Goal: Information Seeking & Learning: Check status

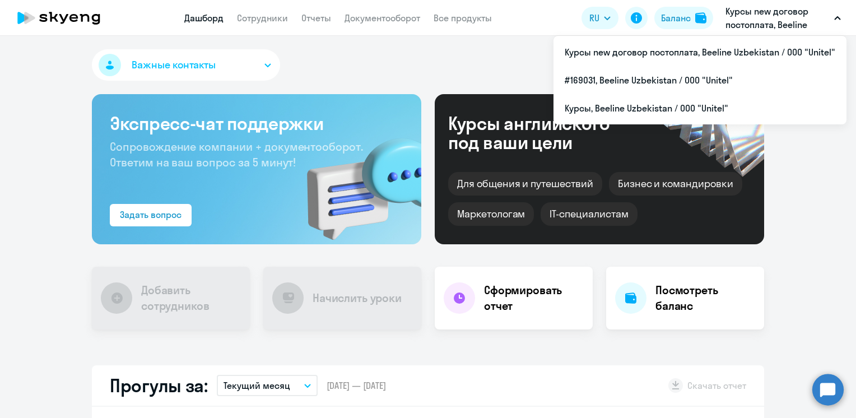
click at [780, 18] on p "Курсы new договор постоплата, Beeline Uzbekistan / ООО "Unitel"" at bounding box center [777, 17] width 104 height 27
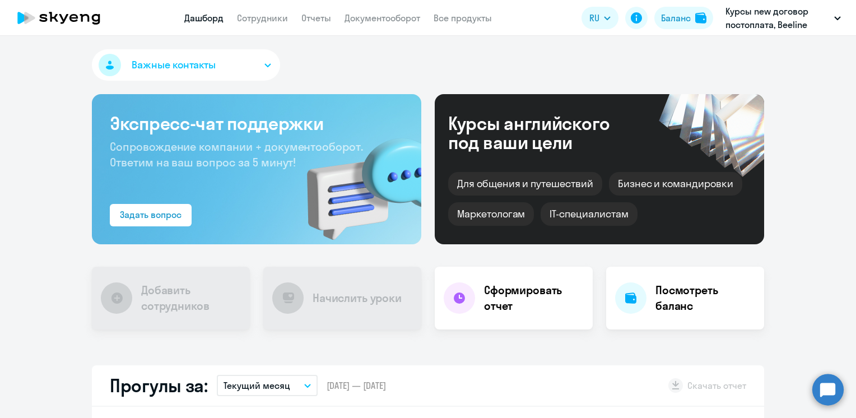
click at [780, 18] on p "Курсы new договор постоплата, Beeline Uzbekistan / ООО "Unitel"" at bounding box center [777, 17] width 104 height 27
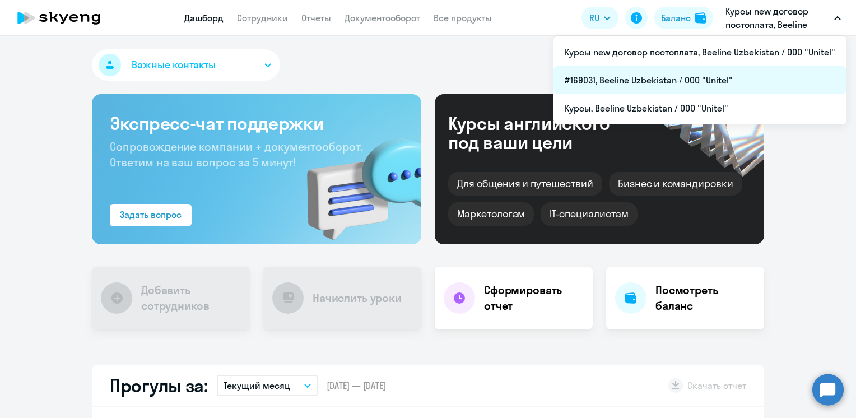
click at [634, 80] on li "#169031, Beeline Uzbekistan / ООО "Unitel"" at bounding box center [699, 80] width 293 height 28
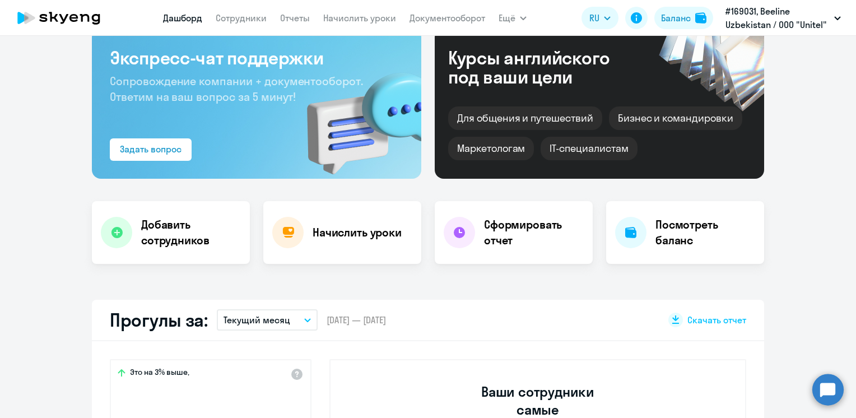
scroll to position [224, 0]
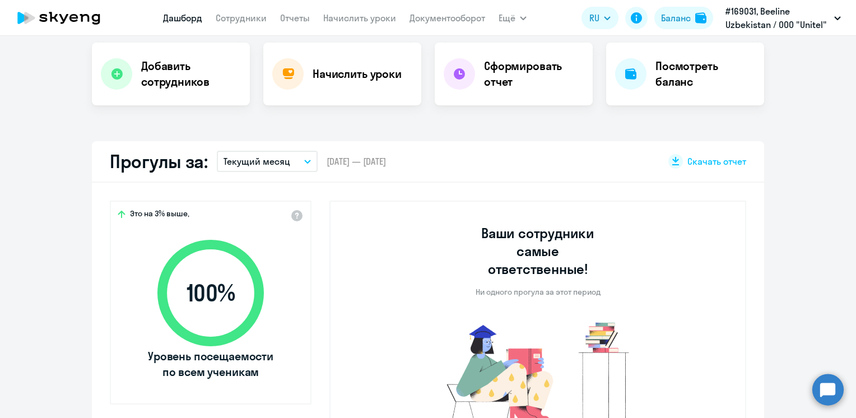
click at [295, 165] on button "Текущий месяц" at bounding box center [267, 161] width 101 height 21
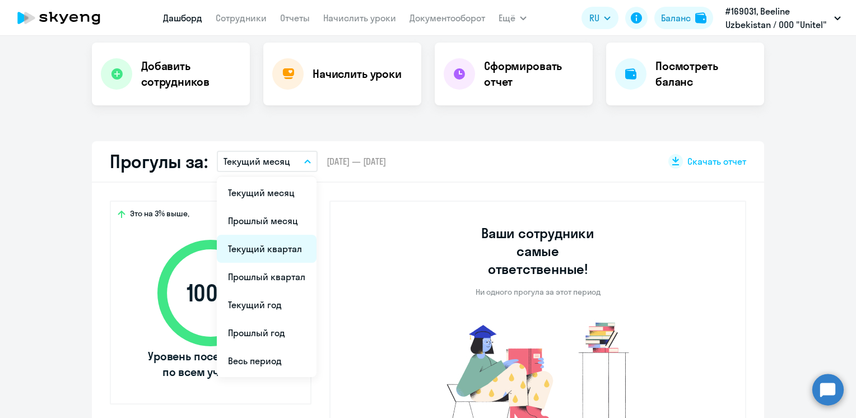
click at [257, 250] on li "Текущий квартал" at bounding box center [267, 249] width 100 height 28
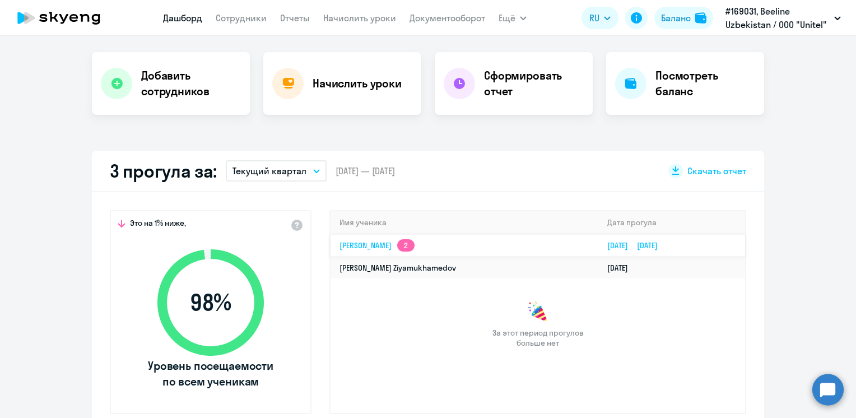
scroll to position [280, 0]
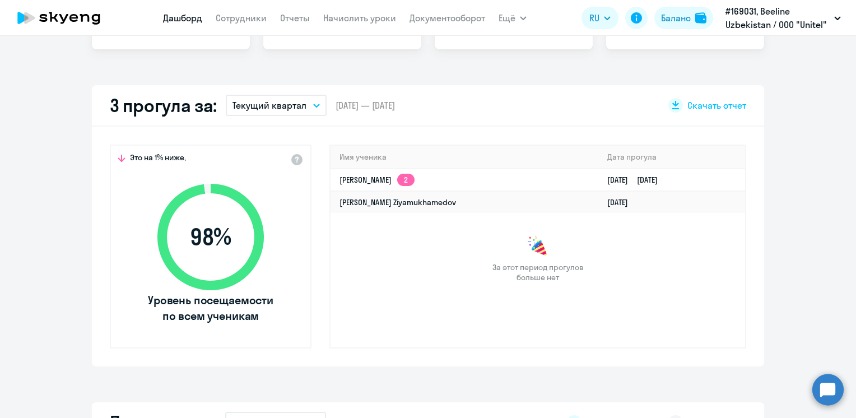
drag, startPoint x: 671, startPoint y: 104, endPoint x: 677, endPoint y: 109, distance: 7.2
click at [677, 108] on div at bounding box center [675, 105] width 15 height 15
click at [670, 360] on div "Это на 1% ниже, 98 % Уровень посещаемости по всем ученикам Имя ученика [PERSON_…" at bounding box center [428, 247] width 672 height 240
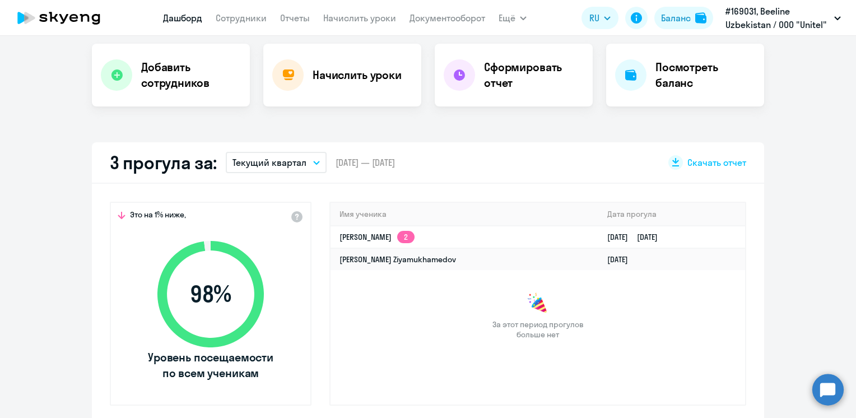
scroll to position [0, 0]
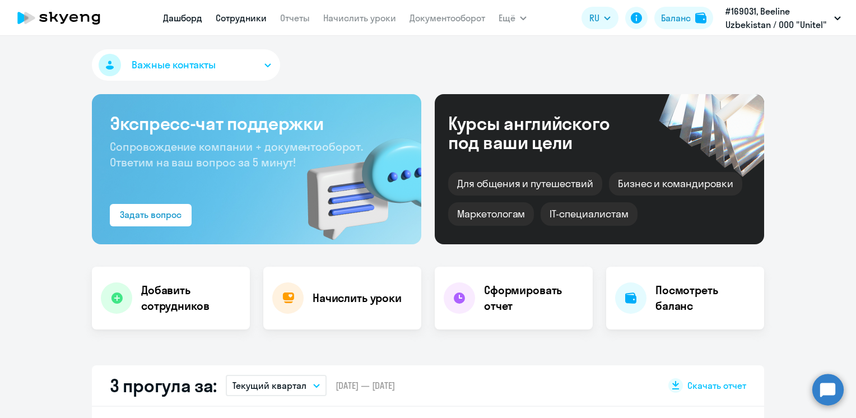
click at [241, 17] on link "Сотрудники" at bounding box center [241, 17] width 51 height 11
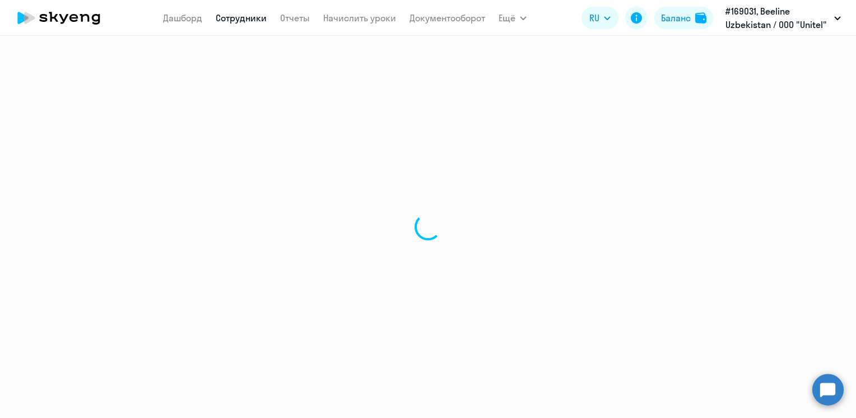
select select "30"
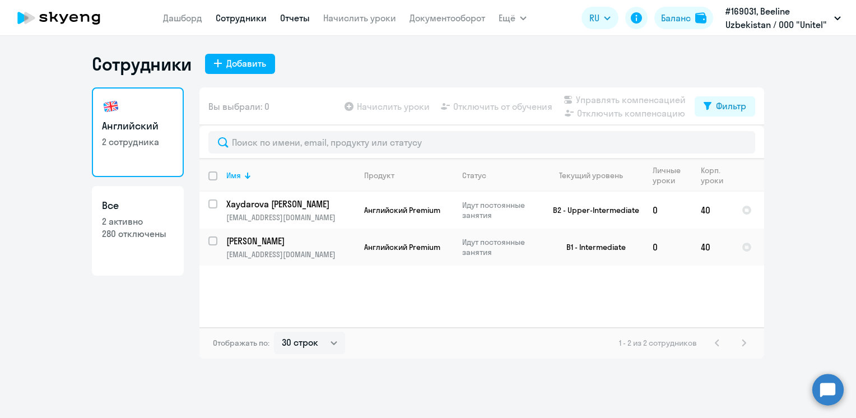
click at [288, 17] on link "Отчеты" at bounding box center [295, 17] width 30 height 11
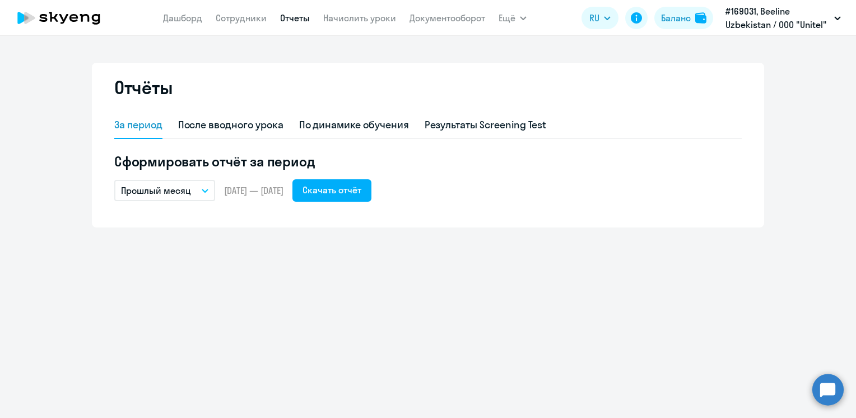
click at [204, 192] on icon "button" at bounding box center [205, 191] width 7 height 4
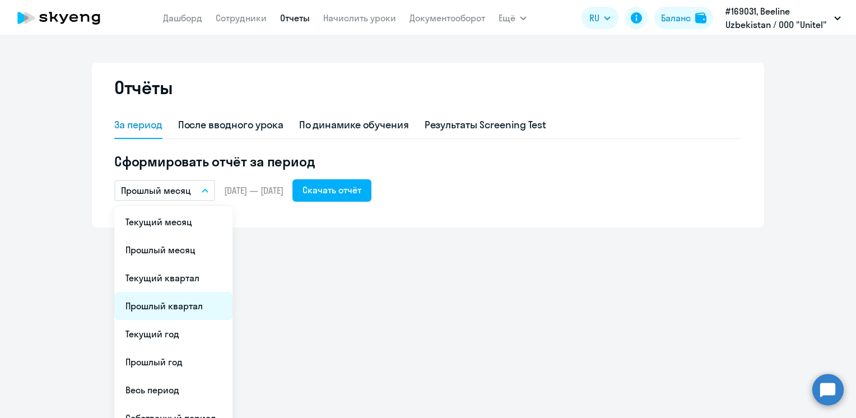
click at [152, 306] on li "Прошлый квартал" at bounding box center [173, 306] width 118 height 28
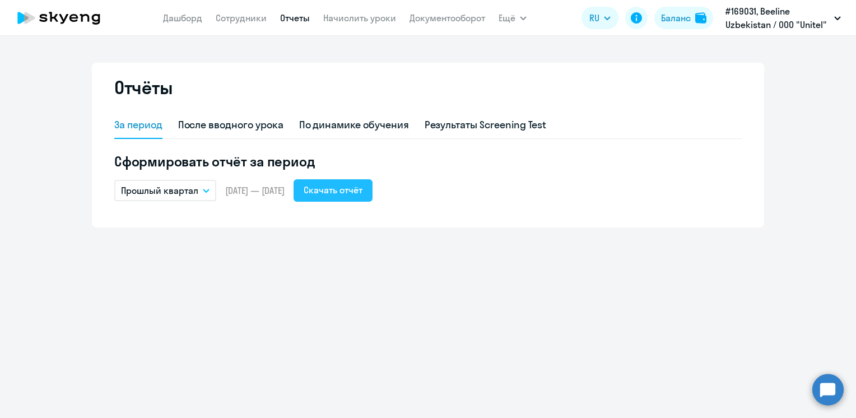
click at [362, 190] on div "Скачать отчёт" at bounding box center [333, 189] width 59 height 13
drag, startPoint x: 436, startPoint y: 341, endPoint x: 395, endPoint y: 290, distance: 65.8
click at [436, 341] on div "Отчёты За период После вводного урока По динамике обучения Результаты Screening…" at bounding box center [428, 227] width 856 height 382
click at [353, 127] on div "По динамике обучения" at bounding box center [354, 125] width 110 height 15
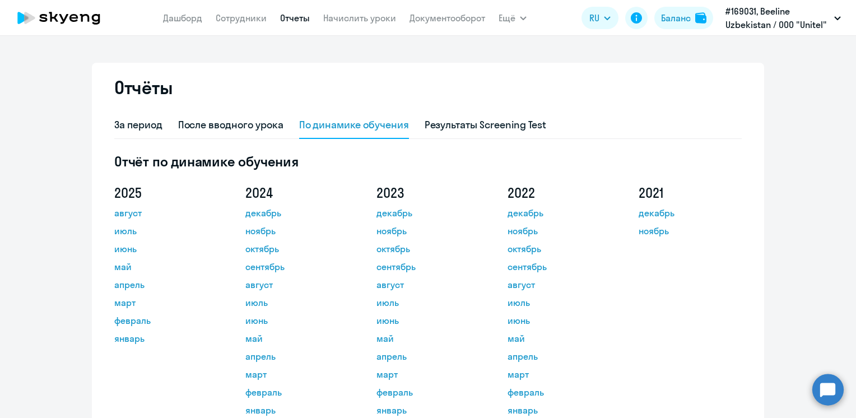
scroll to position [68, 0]
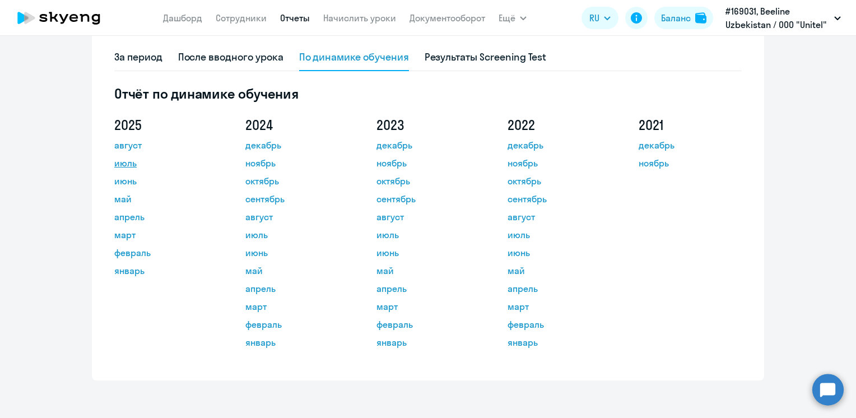
click at [114, 160] on link "июль" at bounding box center [164, 162] width 101 height 13
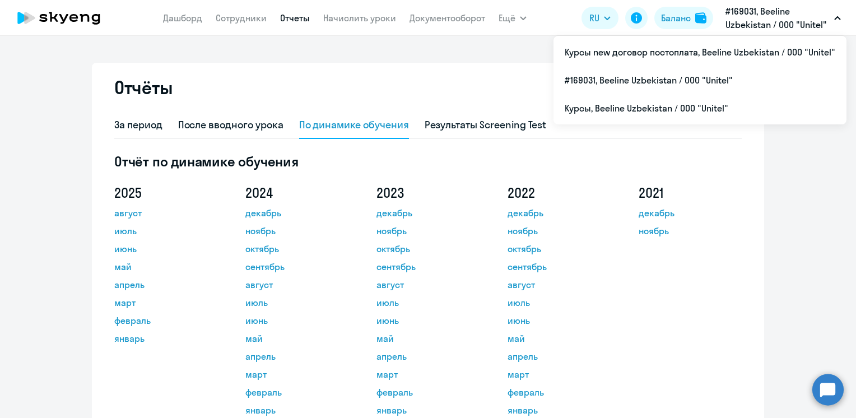
click at [769, 28] on p "#169031, Beeline Uzbekistan / ООО "Unitel"" at bounding box center [777, 17] width 104 height 27
click at [743, 10] on p "#169031, Beeline Uzbekistan / ООО "Unitel"" at bounding box center [777, 17] width 104 height 27
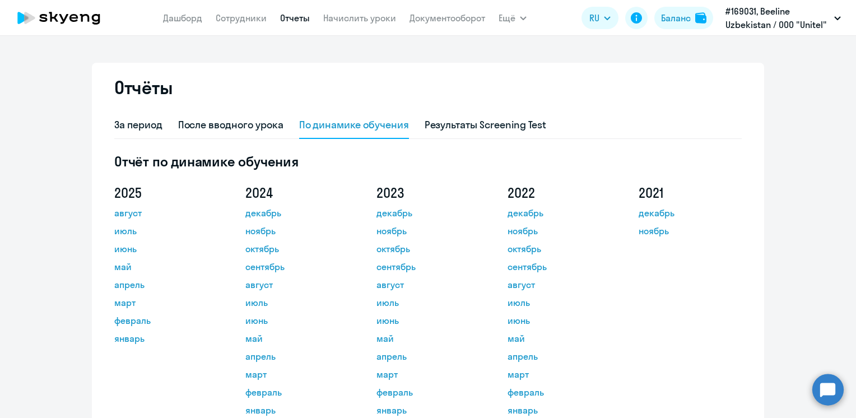
click at [743, 13] on p "#169031, Beeline Uzbekistan / ООО "Unitel"" at bounding box center [777, 17] width 104 height 27
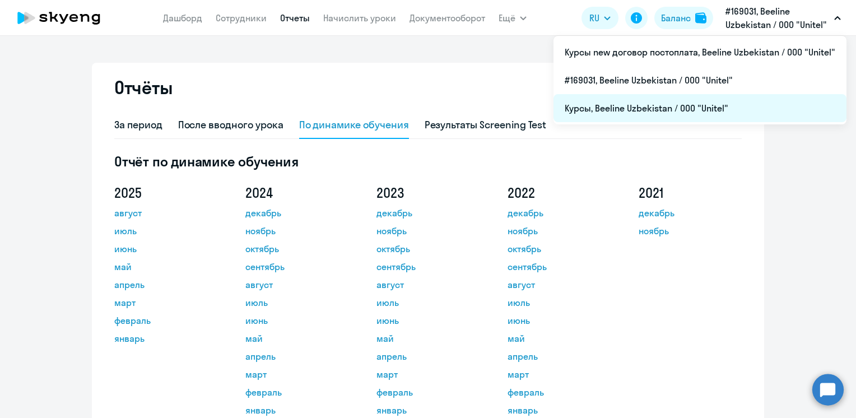
click at [626, 101] on li "Курсы, Beeline Uzbekistan / ООО "Unitel"" at bounding box center [699, 108] width 293 height 28
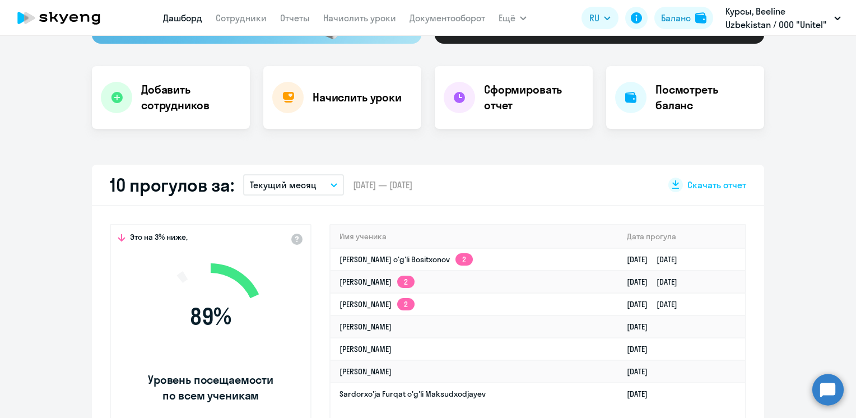
scroll to position [280, 0]
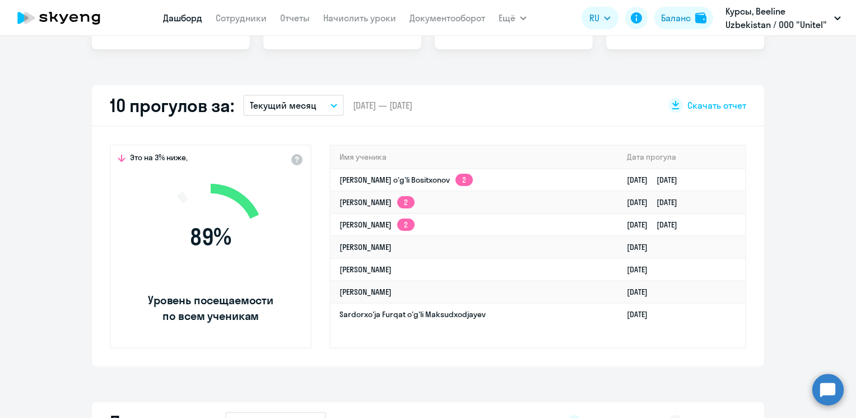
select select "30"
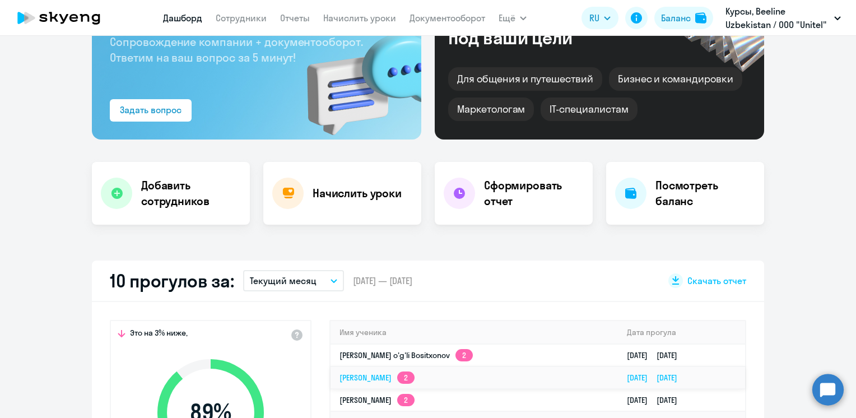
scroll to position [336, 0]
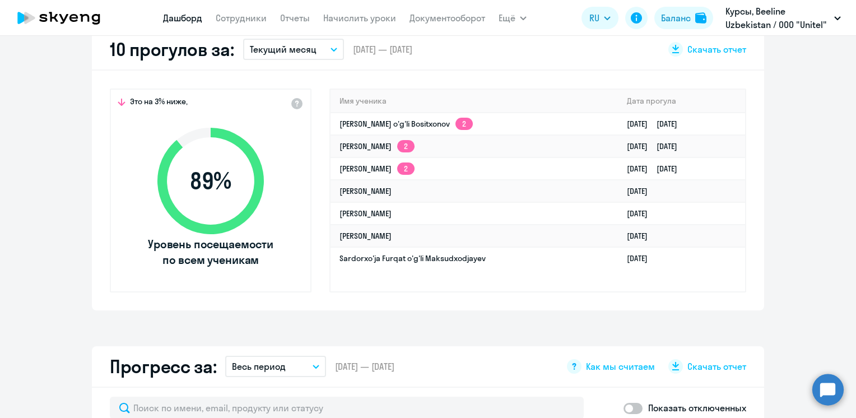
click at [331, 50] on icon "button" at bounding box center [334, 49] width 6 height 3
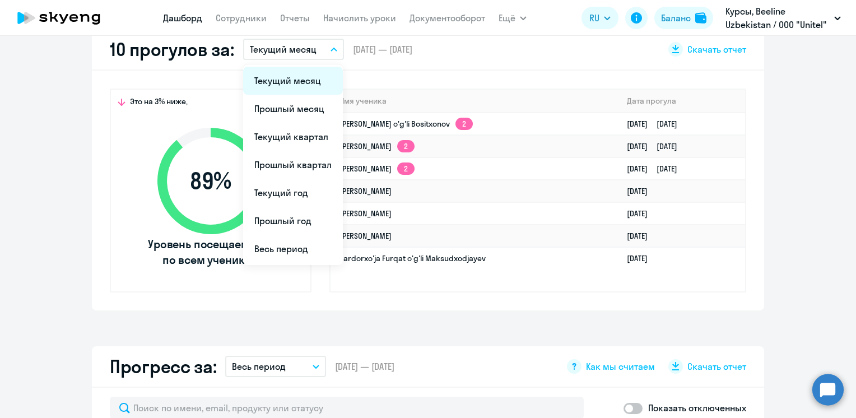
click at [311, 80] on li "Текущий месяц" at bounding box center [293, 81] width 100 height 28
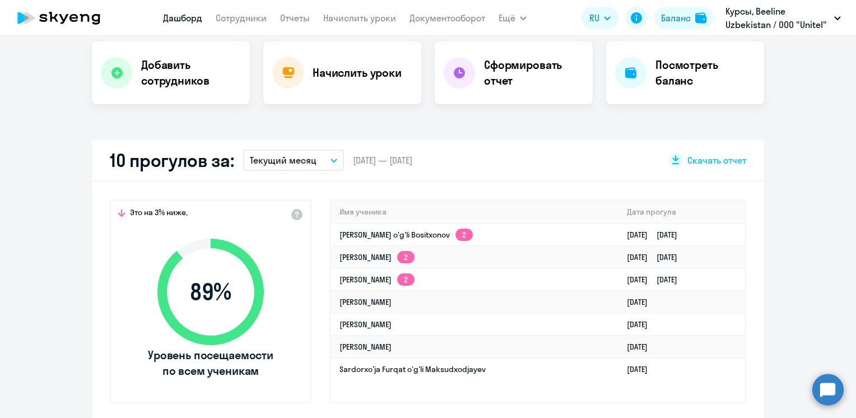
scroll to position [224, 0]
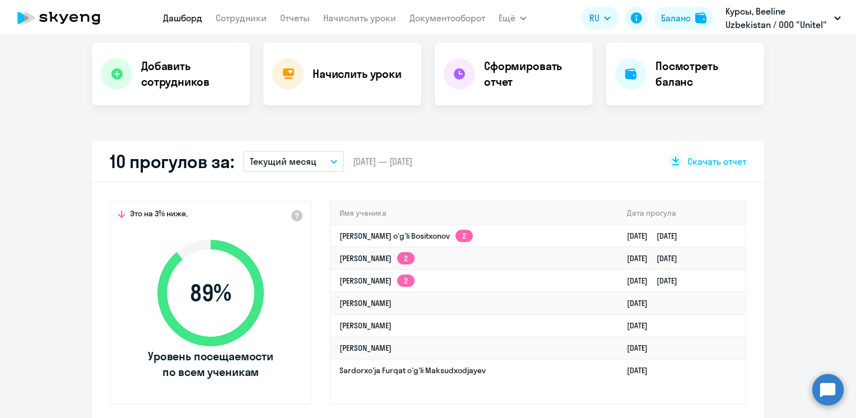
click at [364, 160] on span "[DATE] — [DATE]" at bounding box center [382, 161] width 59 height 12
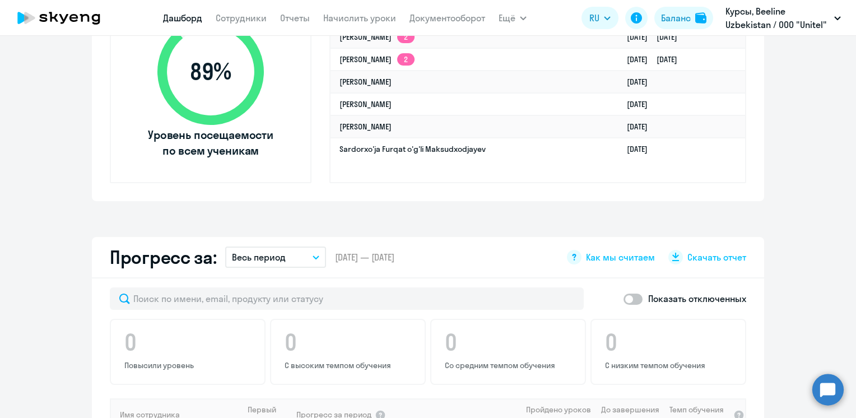
scroll to position [448, 0]
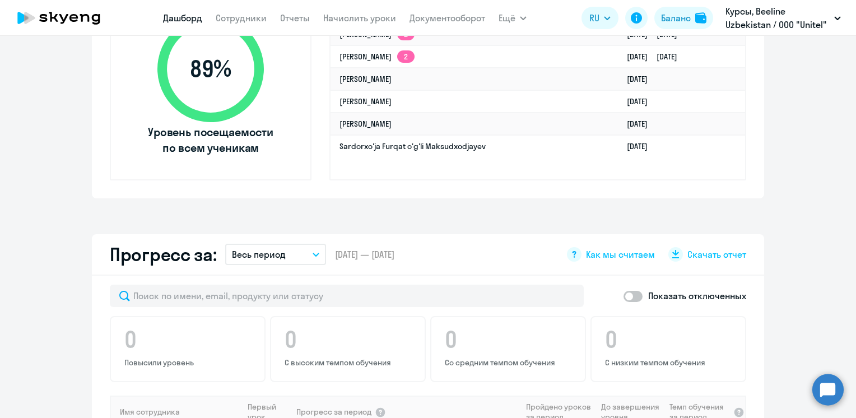
click at [677, 294] on p "Показать отключенных" at bounding box center [697, 295] width 98 height 13
click at [631, 297] on span at bounding box center [632, 296] width 19 height 11
click at [623, 296] on input "checkbox" at bounding box center [623, 296] width 1 height 1
checkbox input "true"
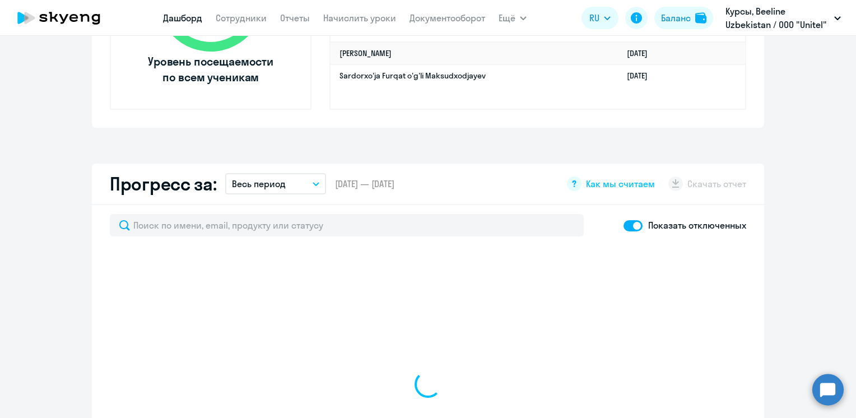
select select "30"
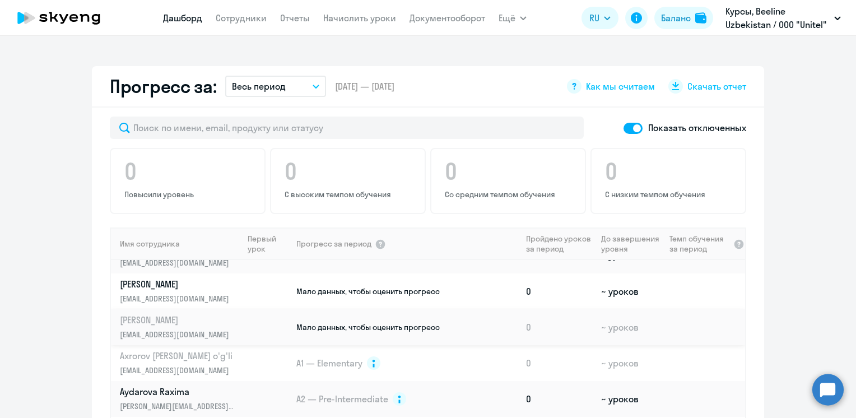
scroll to position [0, 0]
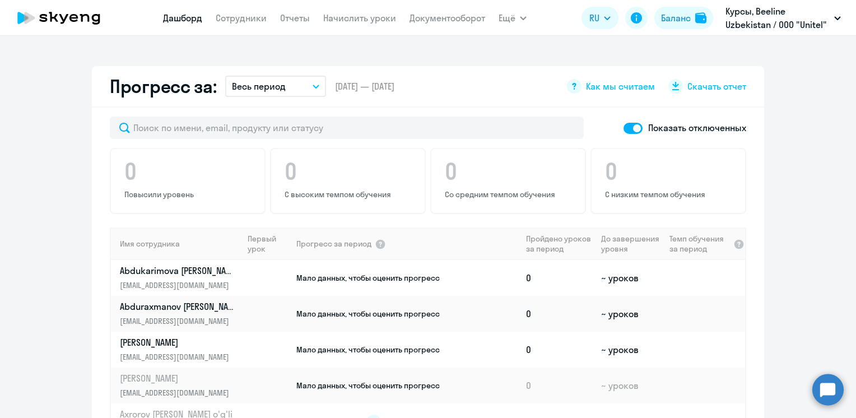
click at [632, 129] on span at bounding box center [632, 128] width 19 height 11
click at [623, 128] on input "checkbox" at bounding box center [623, 128] width 1 height 1
checkbox input "false"
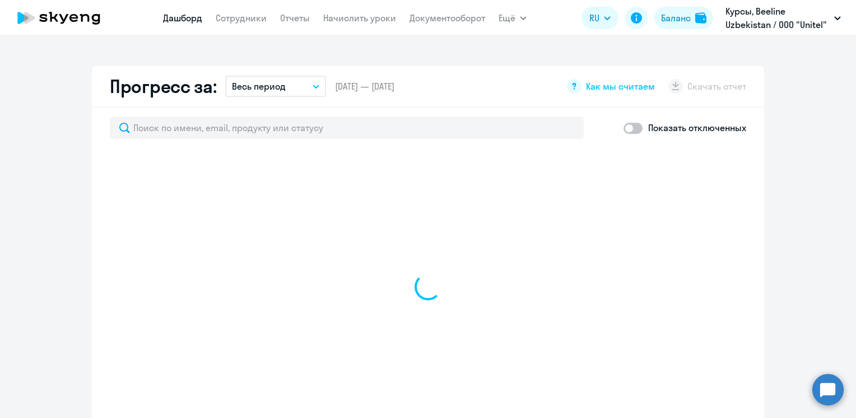
select select "30"
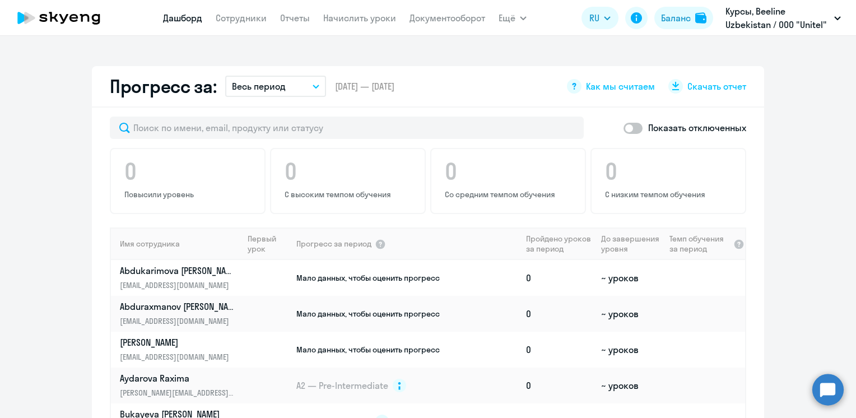
click at [315, 82] on button "Весь период" at bounding box center [275, 86] width 101 height 21
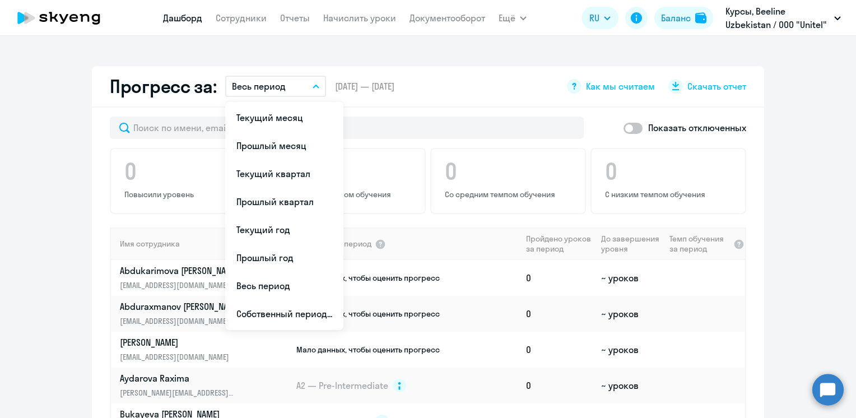
click at [361, 94] on div "Прогресс за: Весь период Текущий месяц Прошлый месяц Текущий квартал [GEOGRAPHI…" at bounding box center [428, 86] width 672 height 41
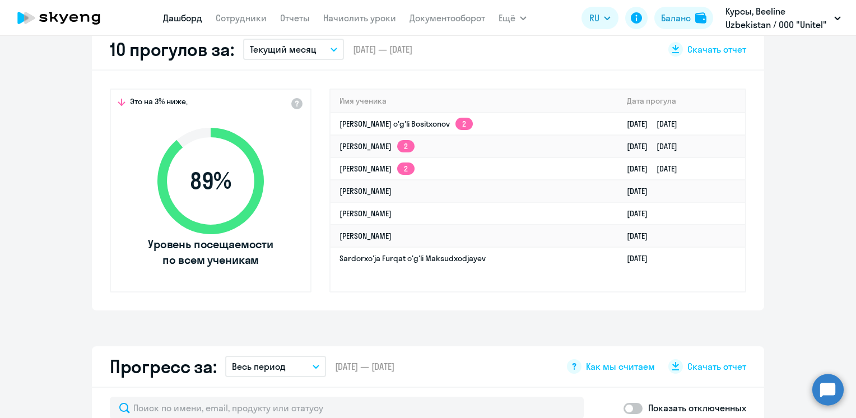
scroll to position [448, 0]
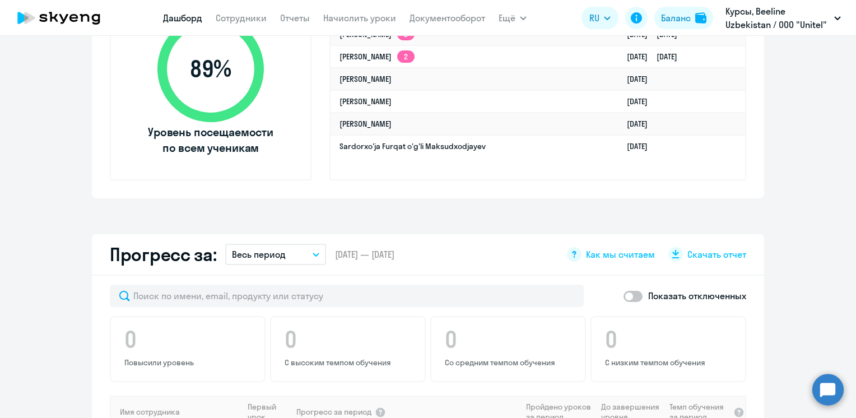
click at [430, 255] on div "Прогресс за: Весь период Текущий месяц Прошлый месяц Текущий квартал [GEOGRAPHI…" at bounding box center [428, 254] width 672 height 41
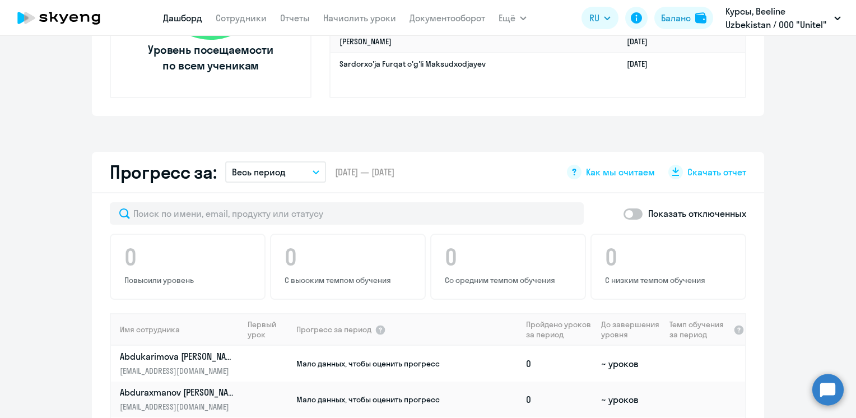
scroll to position [560, 0]
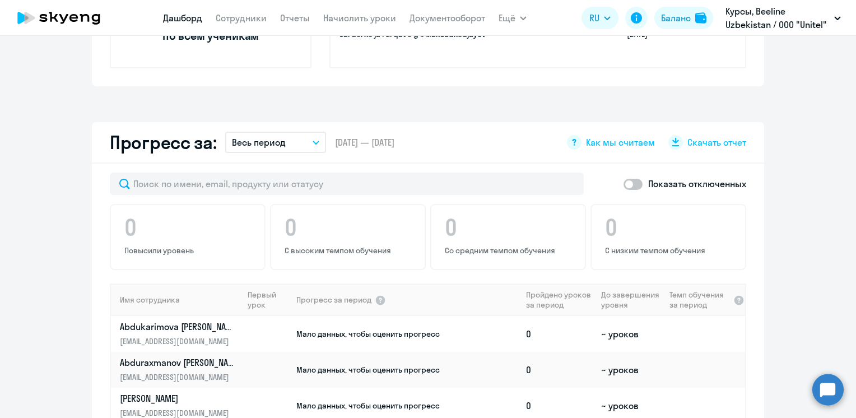
click at [303, 142] on button "Весь период" at bounding box center [275, 142] width 101 height 21
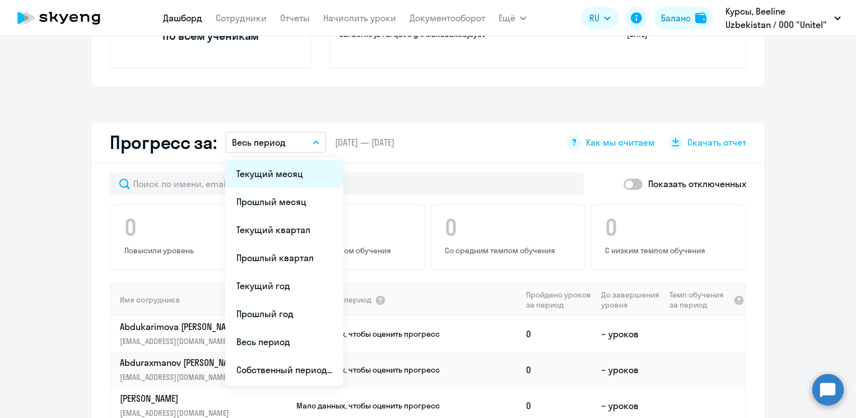
click at [279, 174] on li "Текущий месяц" at bounding box center [284, 174] width 118 height 28
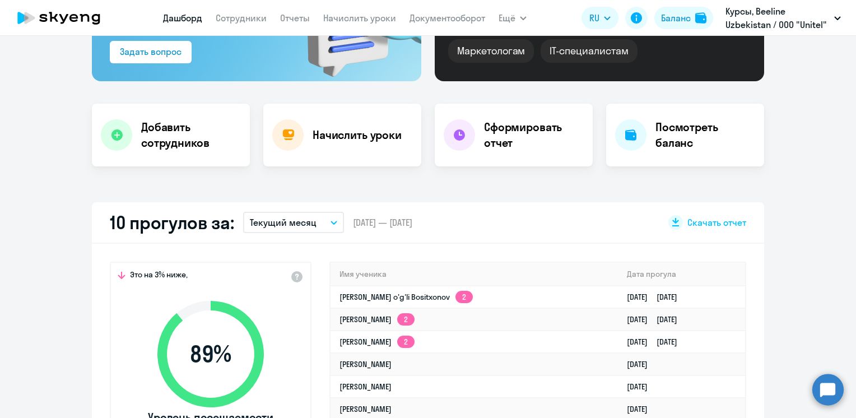
scroll to position [224, 0]
